Goal: Navigation & Orientation: Find specific page/section

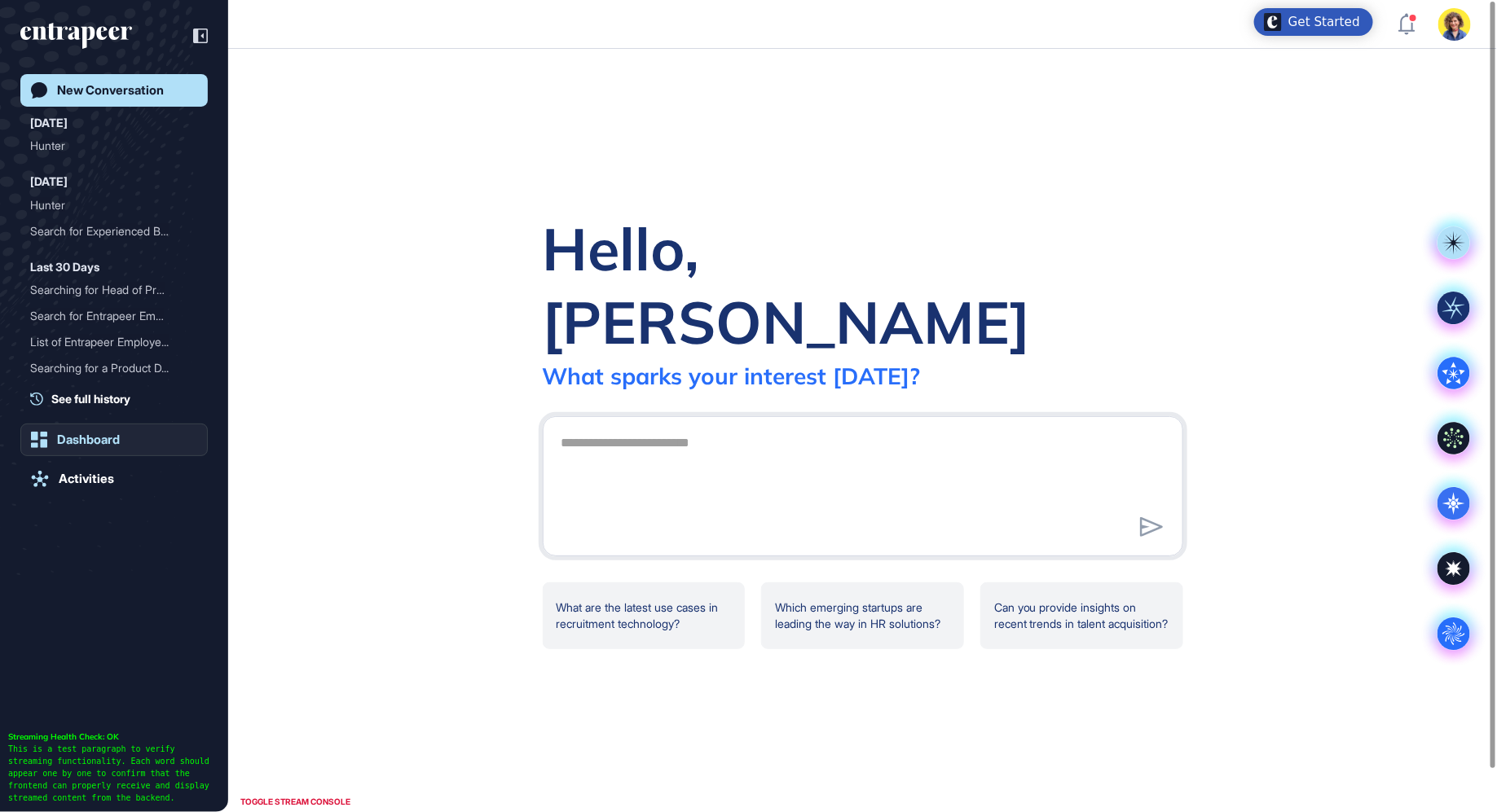
click at [90, 441] on div "Dashboard" at bounding box center [88, 439] width 63 height 14
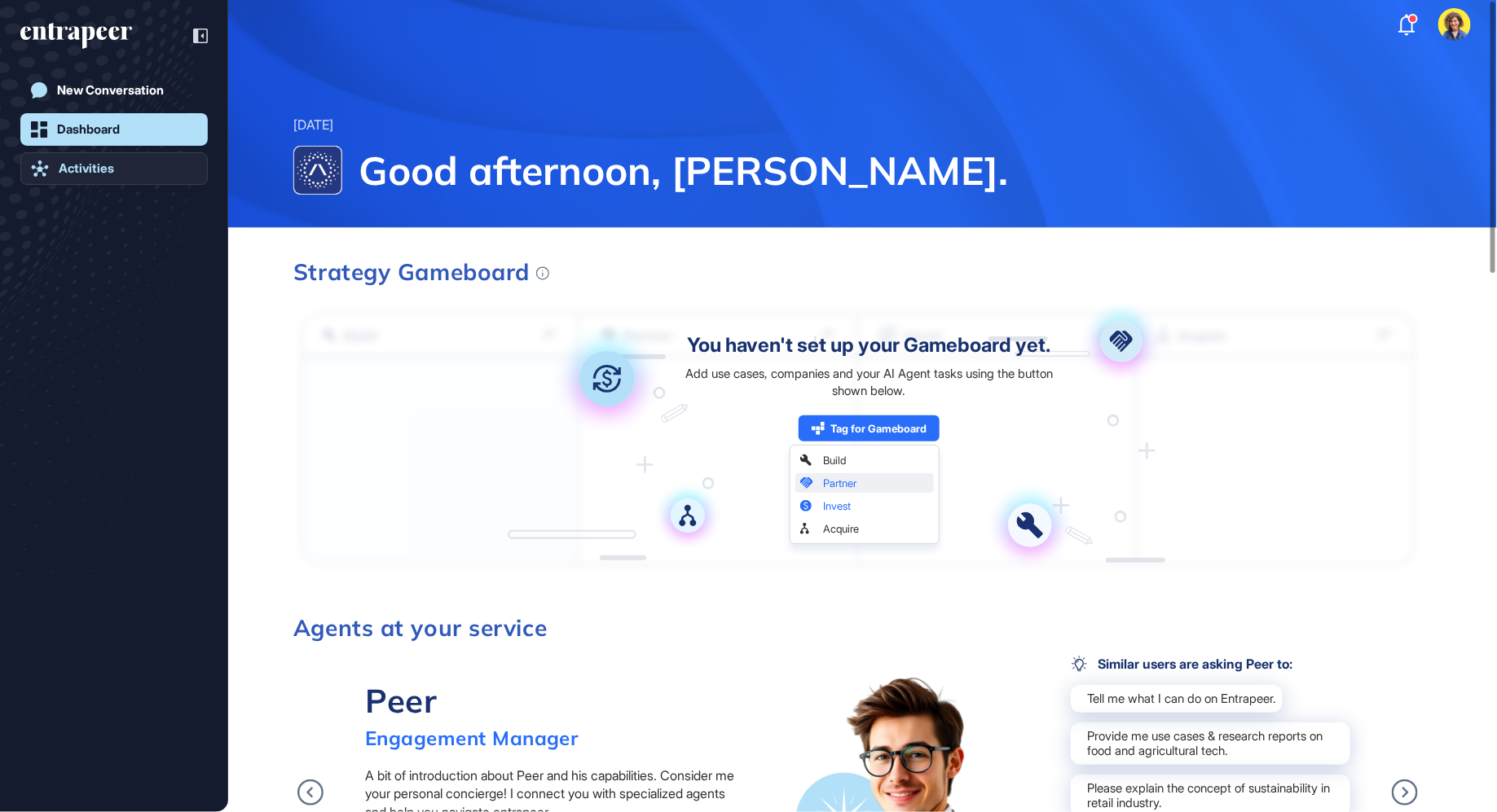
click at [95, 168] on div "Activities" at bounding box center [86, 168] width 55 height 14
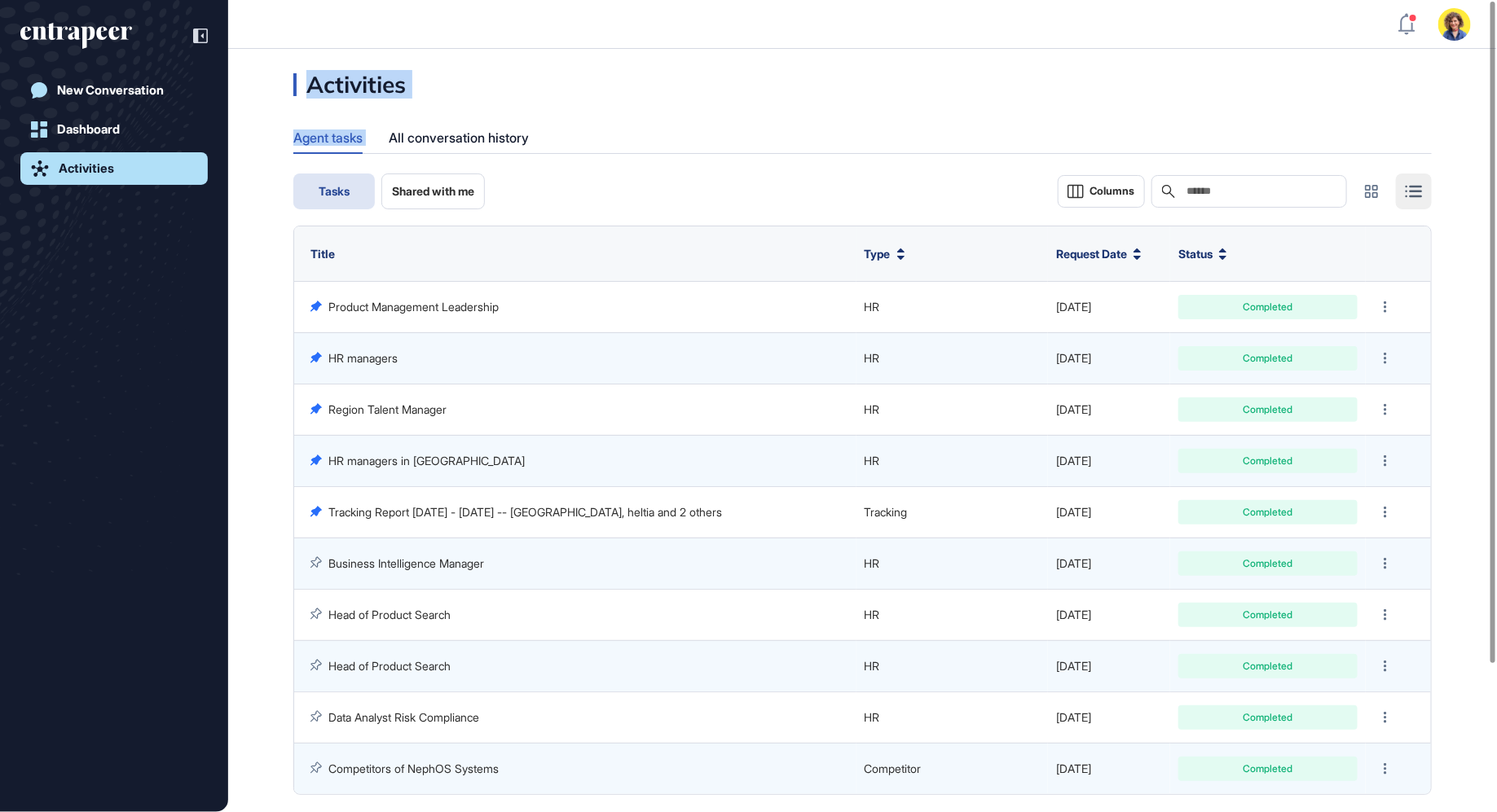
drag, startPoint x: 475, startPoint y: 93, endPoint x: 307, endPoint y: 89, distance: 168.0
click at [307, 89] on div "Activities Agent tasks All conversation history Tasks Shared with me Columns Se…" at bounding box center [862, 501] width 1269 height 855
click at [436, 115] on div "Activities Agent tasks All conversation history Tasks Shared with me Columns Se…" at bounding box center [862, 501] width 1269 height 855
drag, startPoint x: 306, startPoint y: 94, endPoint x: 437, endPoint y: 92, distance: 131.0
click at [437, 92] on div "Activities Agent tasks All conversation history Tasks Shared with me Columns Se…" at bounding box center [862, 501] width 1269 height 855
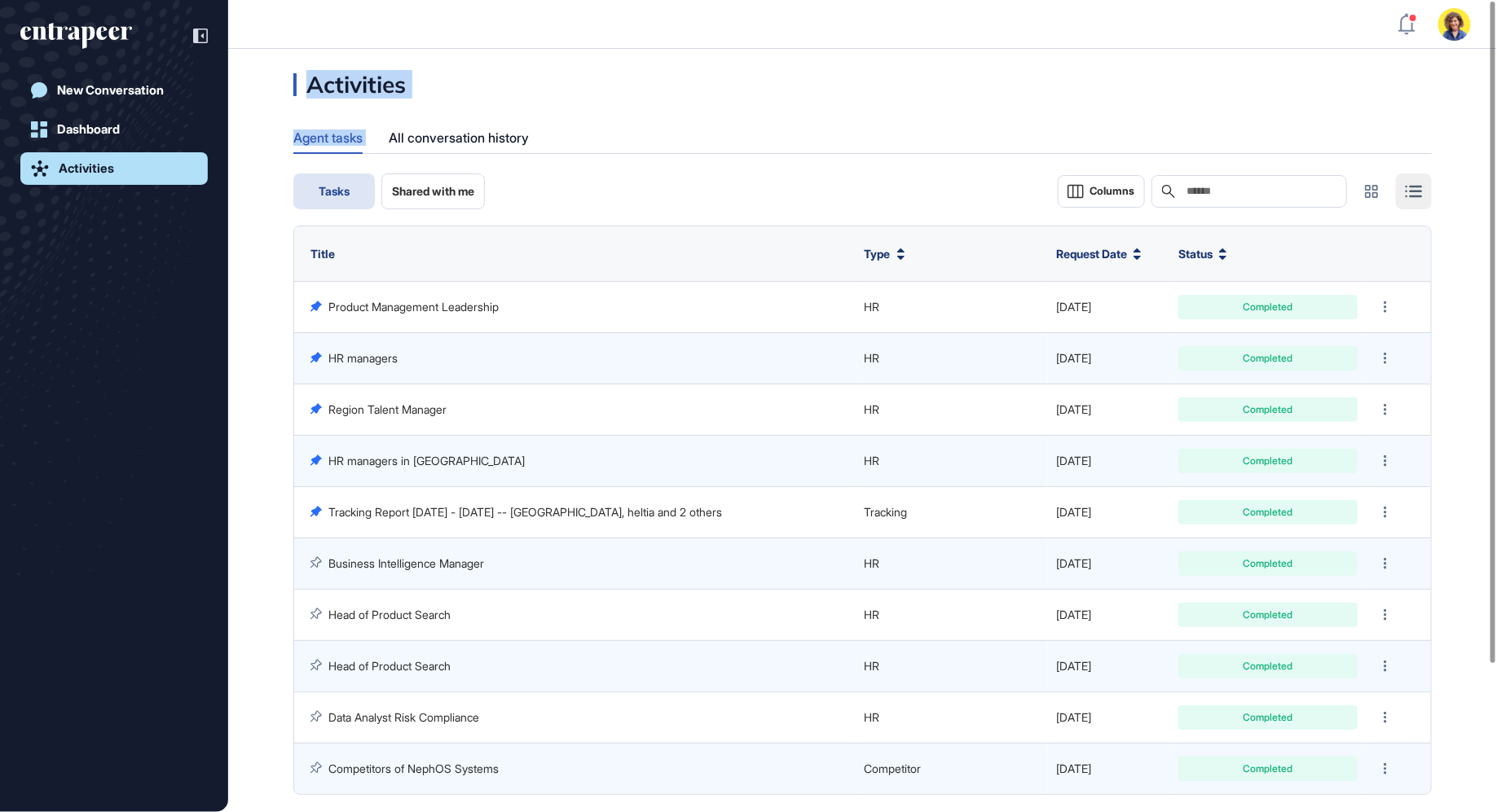
click at [437, 92] on div "Activities Agent tasks All conversation history Tasks Shared with me Columns Se…" at bounding box center [862, 501] width 1269 height 855
click at [446, 140] on div "All conversation history" at bounding box center [458, 137] width 140 height 31
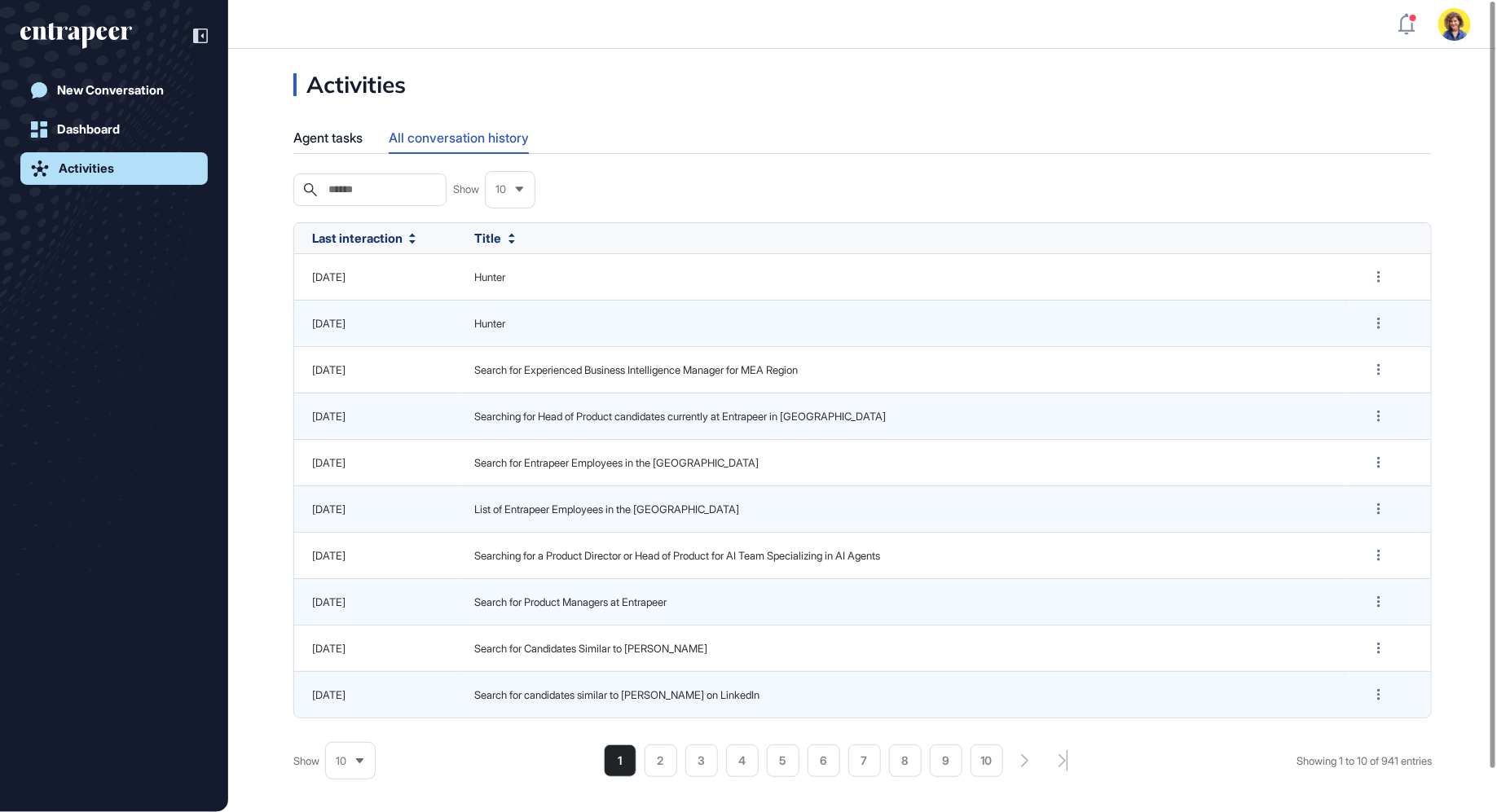
click at [112, 305] on div "New Conversation Dashboard Activities" at bounding box center [114, 422] width 187 height 698
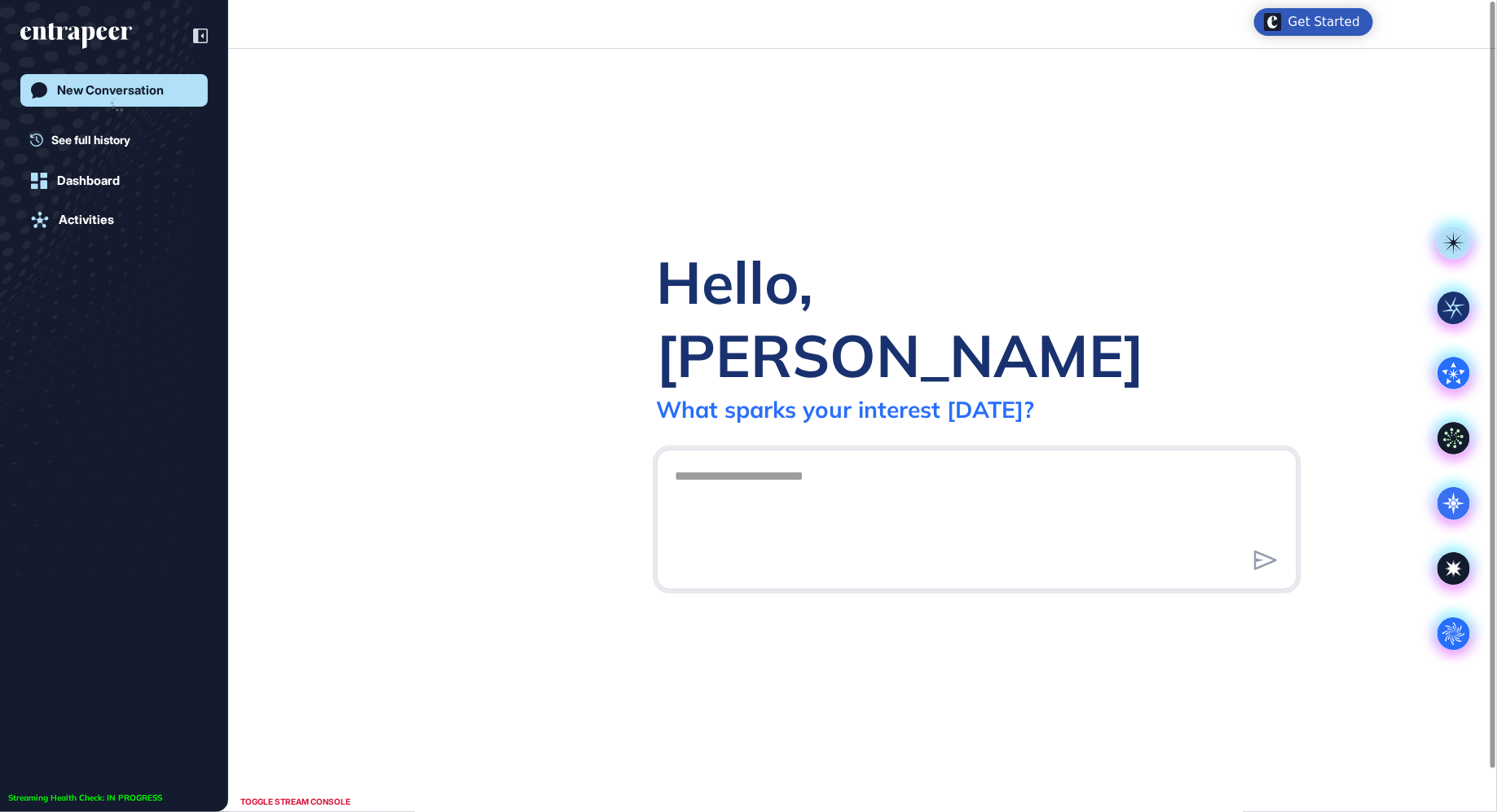
scroll to position [1, 1]
